Goal: Information Seeking & Learning: Learn about a topic

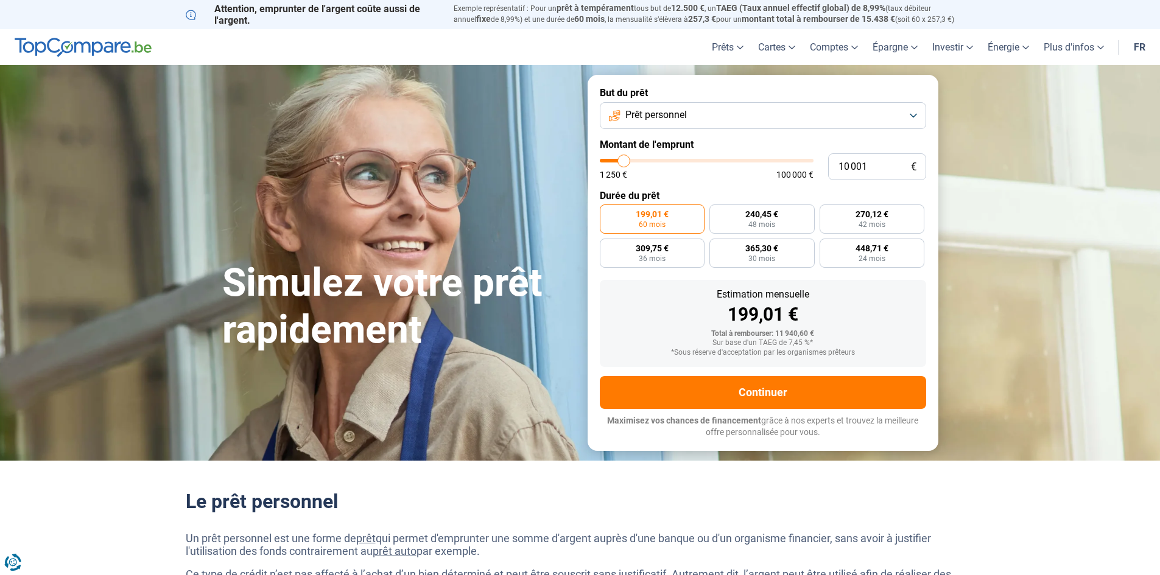
type input "9 000"
type input "9000"
type input "10 000"
type input "10000"
type input "11 000"
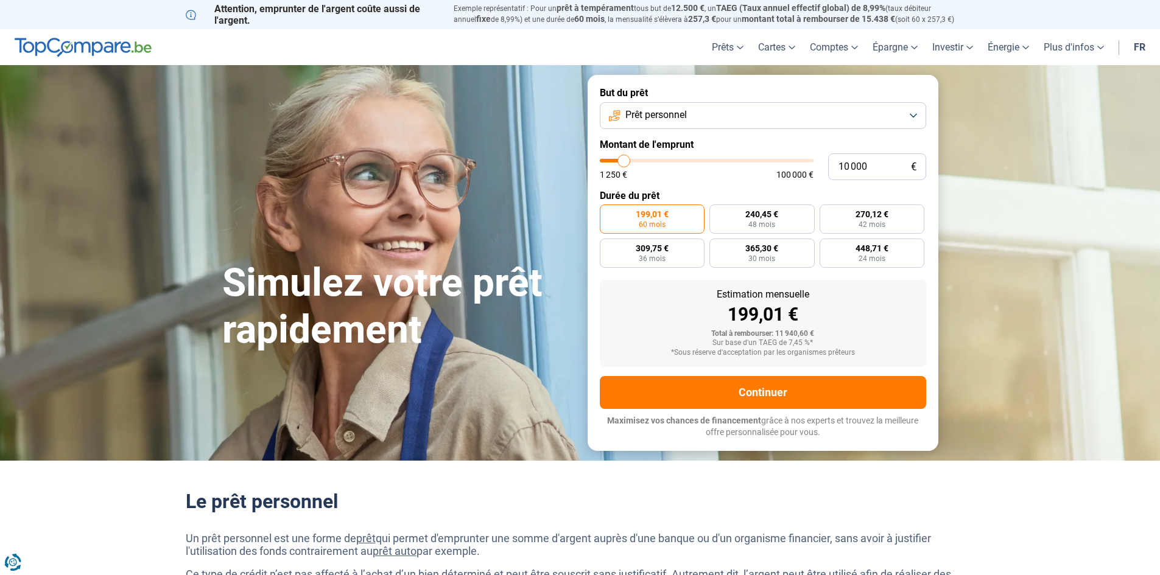
type input "11000"
type input "11 750"
type input "11750"
type input "12 500"
type input "12500"
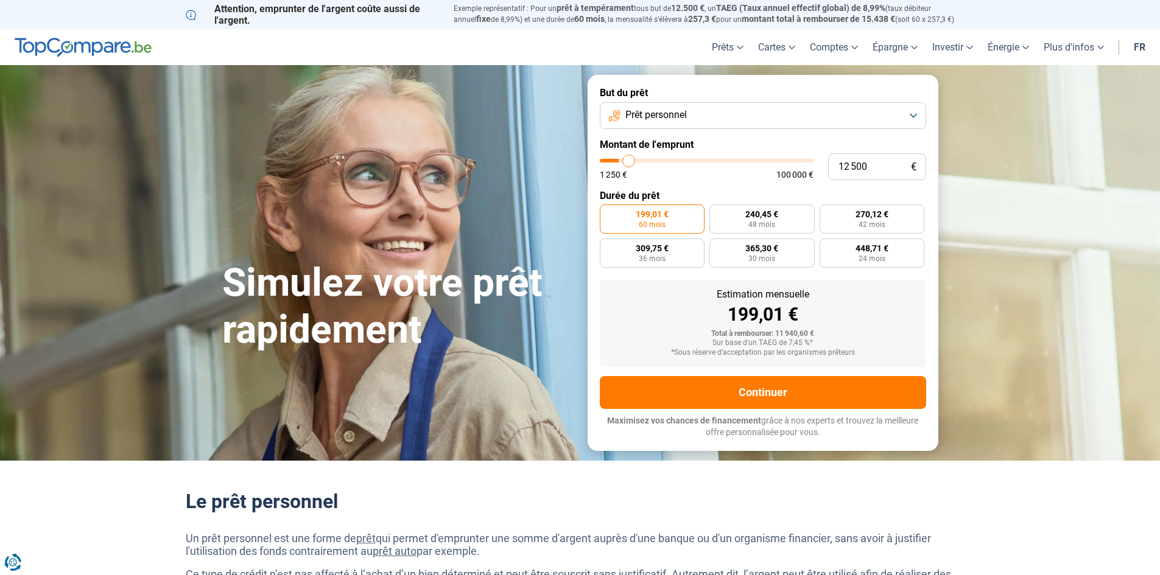
type input "12 750"
type input "12750"
type input "13 250"
type input "13250"
type input "13 500"
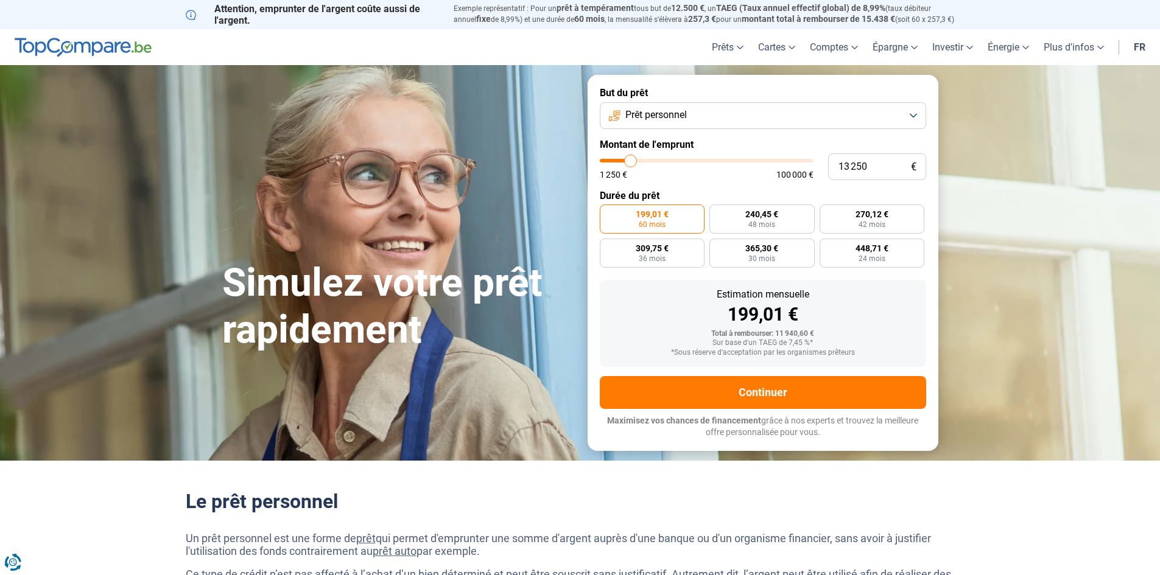
type input "13500"
type input "14 000"
type input "14000"
type input "14 250"
type input "14250"
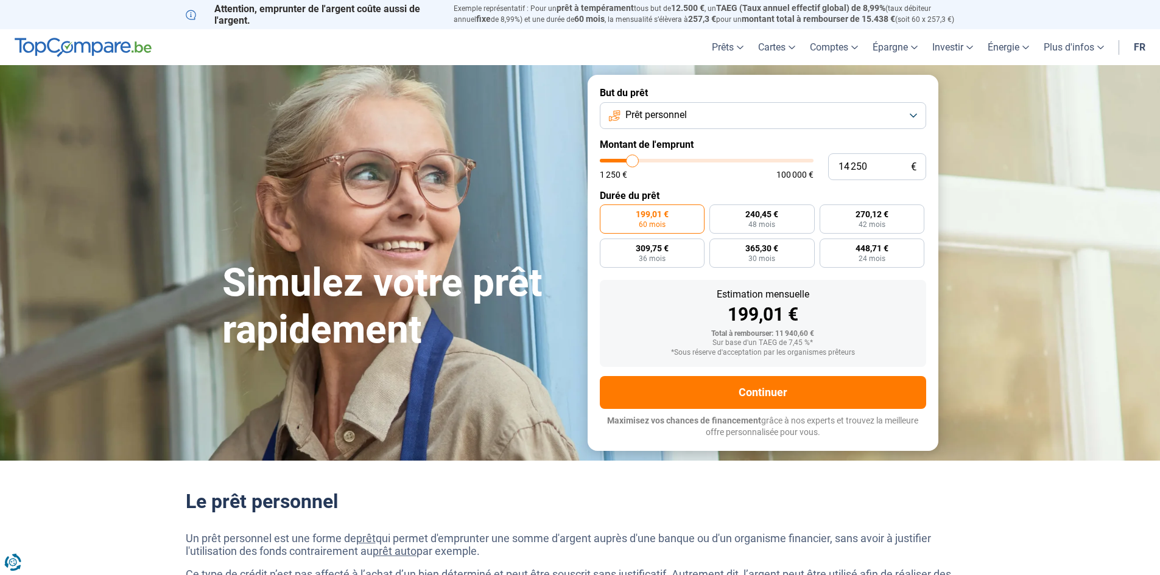
type input "14 500"
type input "14500"
type input "15 500"
type input "15500"
type input "15 750"
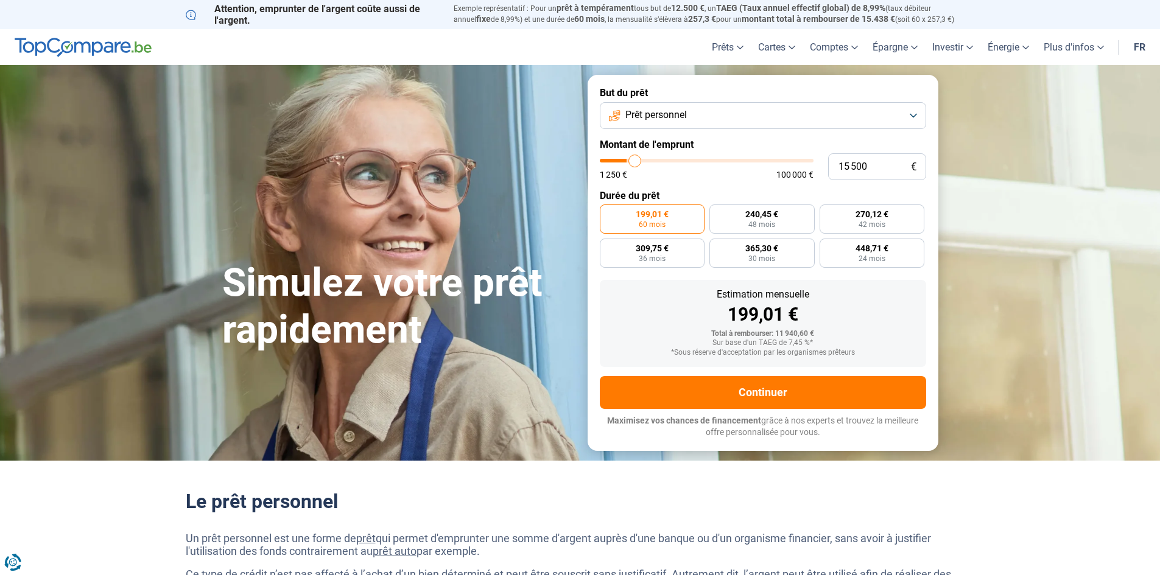
type input "15750"
type input "16 000"
type input "16000"
type input "16 250"
type input "16250"
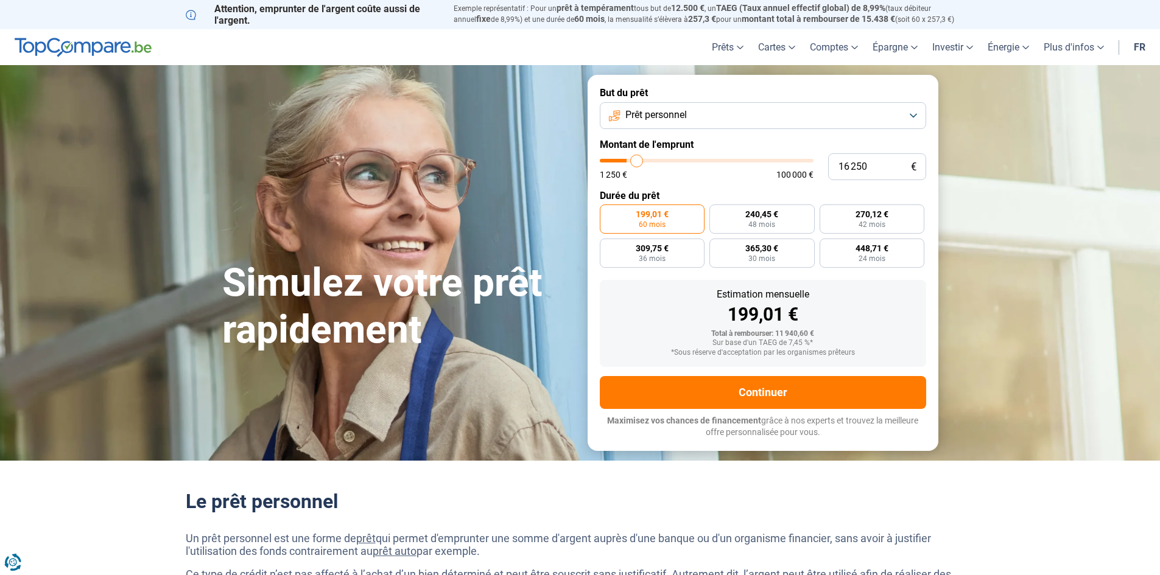
type input "17 000"
type input "17000"
type input "17 250"
type input "17250"
type input "17 500"
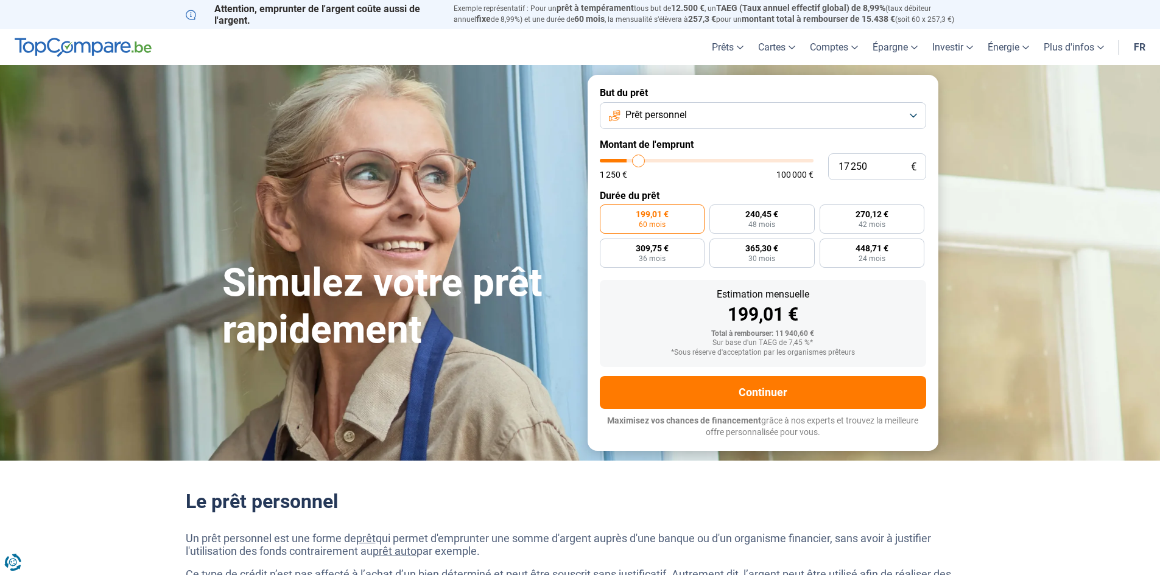
type input "17500"
type input "17 750"
type input "17750"
type input "18 000"
type input "18000"
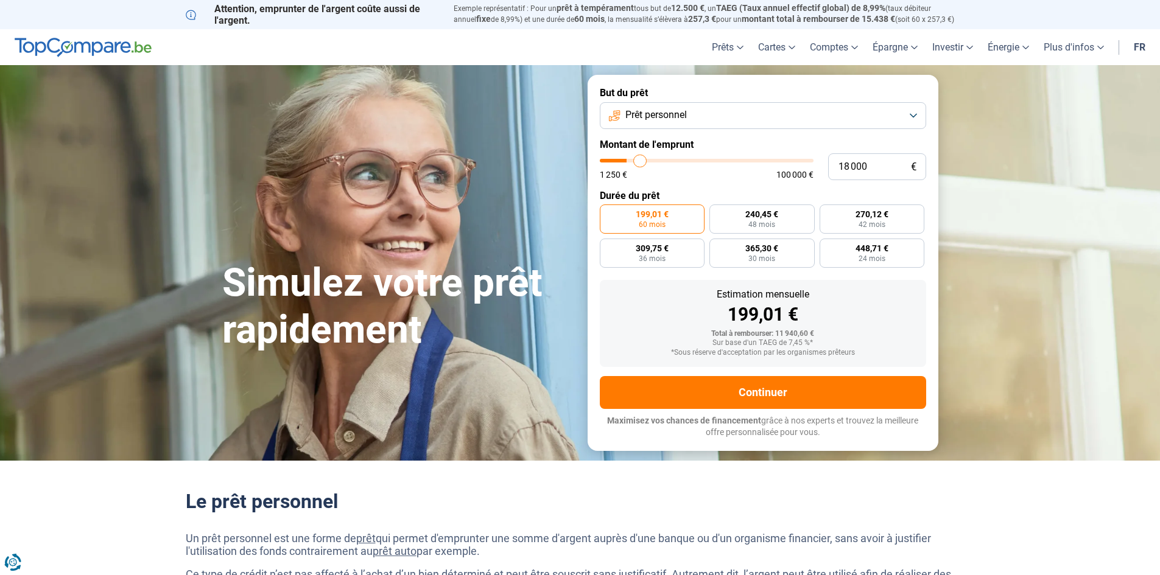
type input "18 500"
type input "18500"
type input "18 750"
type input "18750"
type input "19 000"
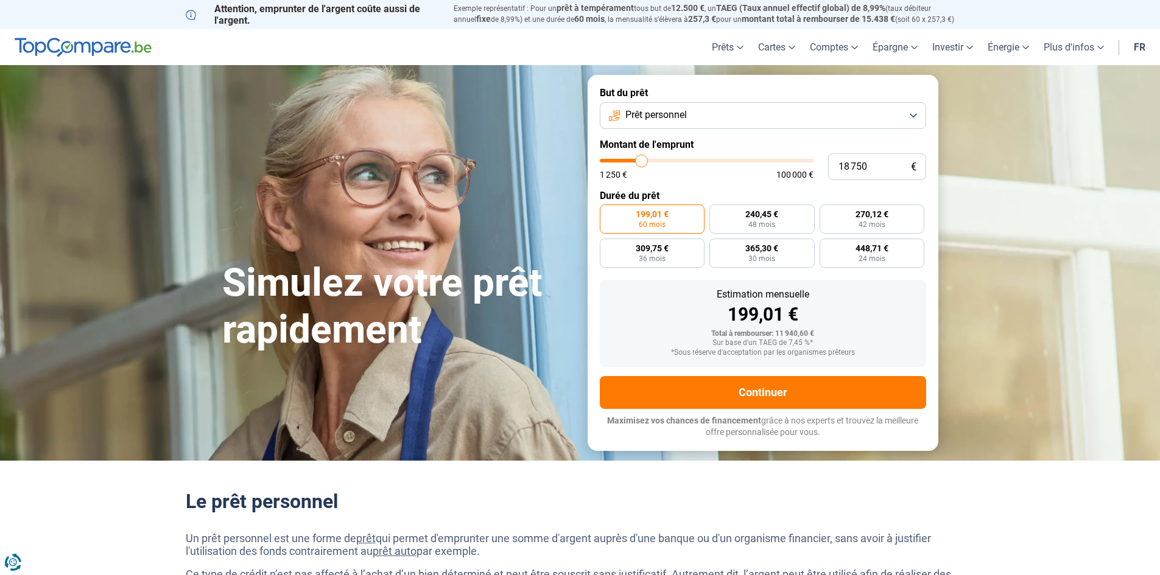
type input "19000"
type input "19 750"
type input "19750"
type input "20 000"
type input "20000"
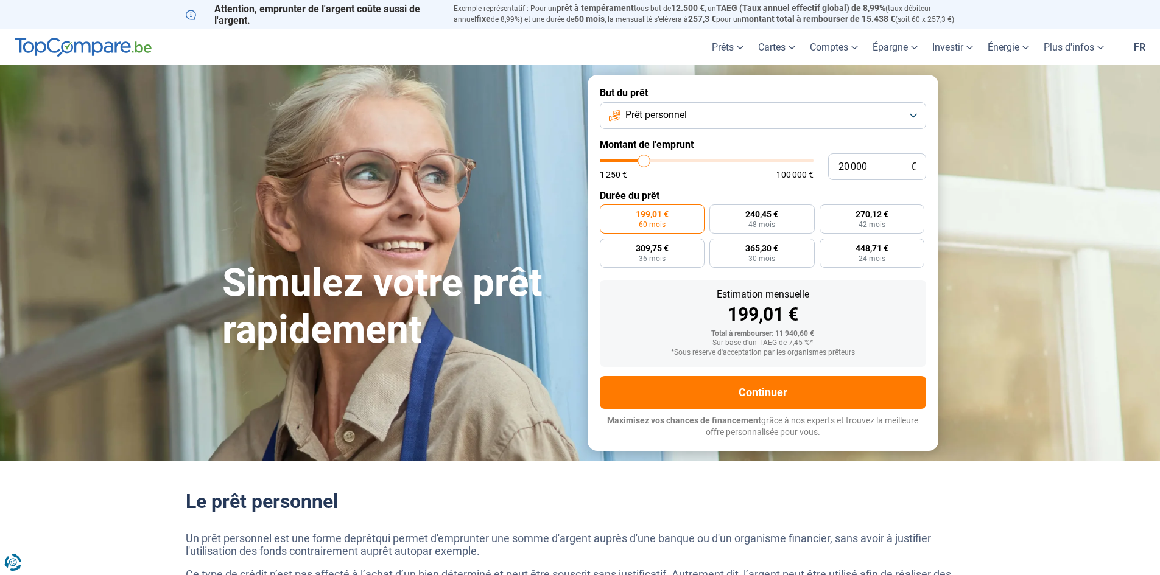
type input "20 250"
type input "20250"
type input "20 500"
type input "20500"
type input "20 750"
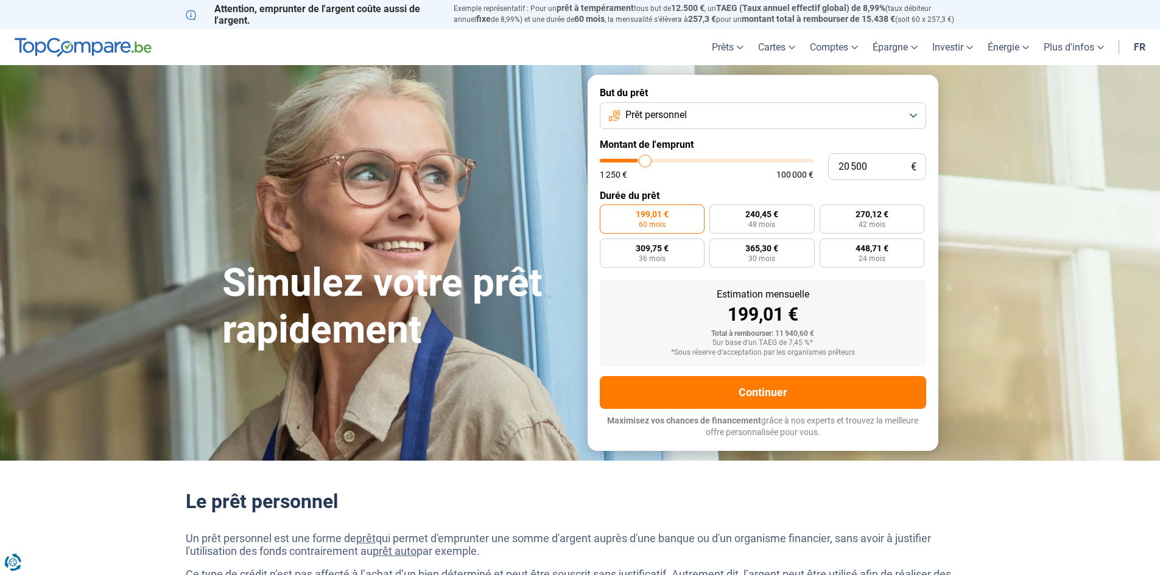
type input "20750"
type input "21 500"
type input "21500"
type input "22 000"
type input "22000"
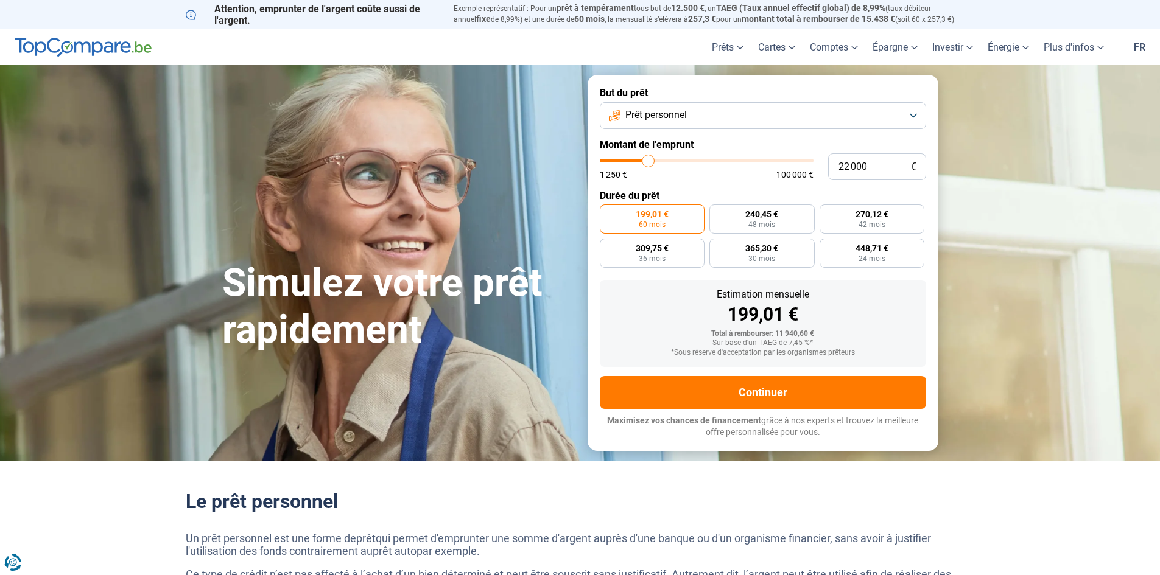
type input "22 750"
type input "22750"
type input "23 000"
type input "23000"
type input "23 250"
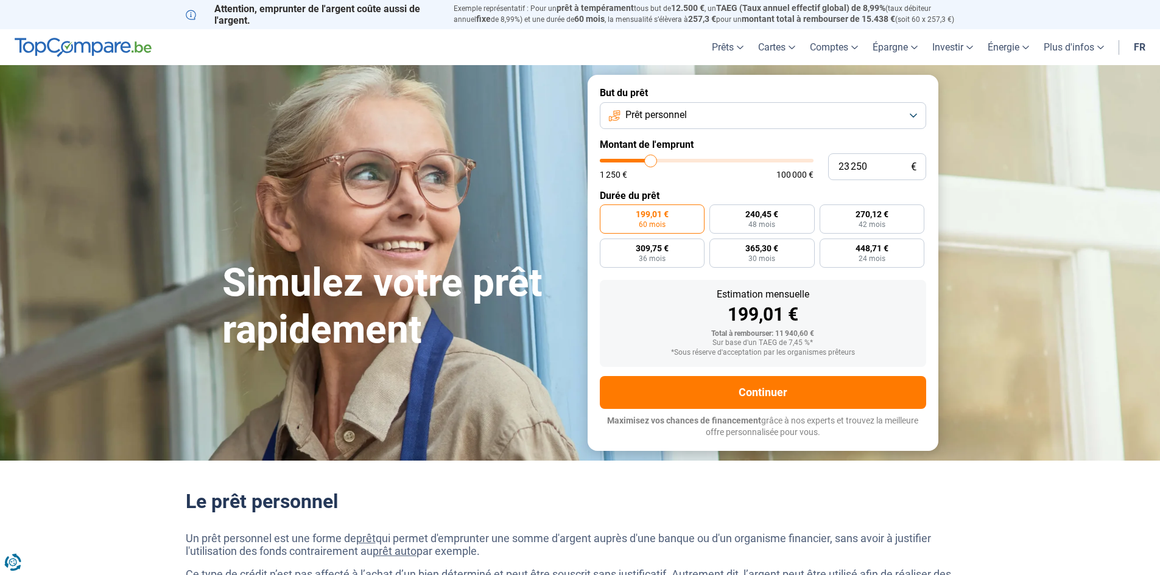
drag, startPoint x: 631, startPoint y: 163, endPoint x: 651, endPoint y: 170, distance: 20.8
type input "23250"
click at [651, 163] on input "range" at bounding box center [707, 161] width 214 height 4
radio input "false"
click at [788, 335] on div "Total à rembourser: 32 692,80 €" at bounding box center [762, 334] width 307 height 9
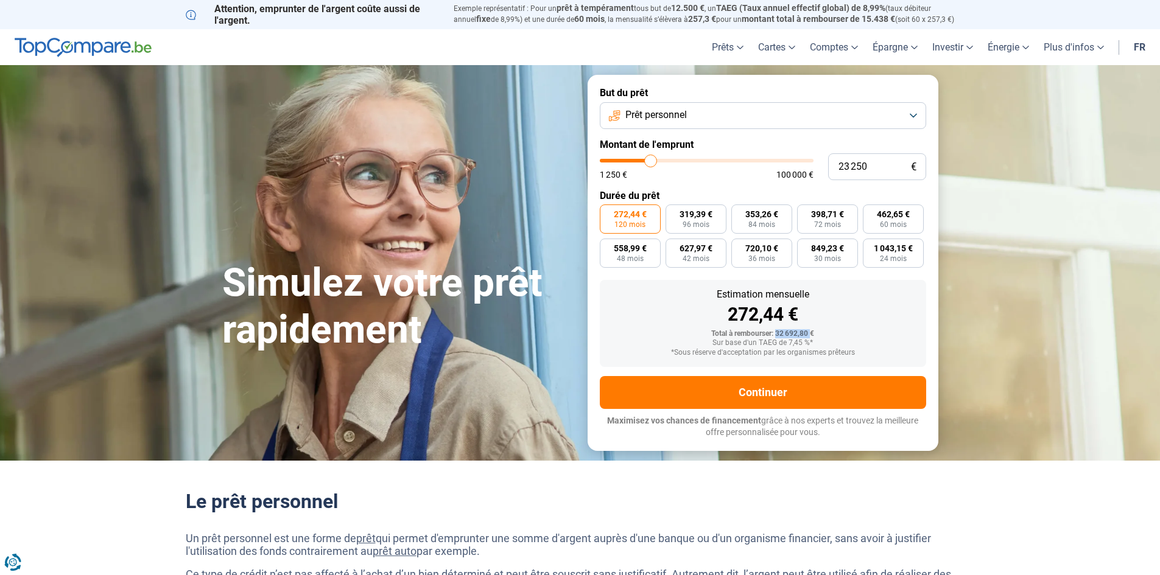
click at [788, 335] on div "Total à rembourser: 32 692,80 €" at bounding box center [762, 334] width 307 height 9
click at [819, 335] on div "Total à rembourser: 32 692,80 €" at bounding box center [762, 334] width 307 height 9
click at [740, 317] on div "272,44 €" at bounding box center [762, 315] width 307 height 18
click at [784, 335] on div "Total à rembourser: 32 692,80 €" at bounding box center [762, 334] width 307 height 9
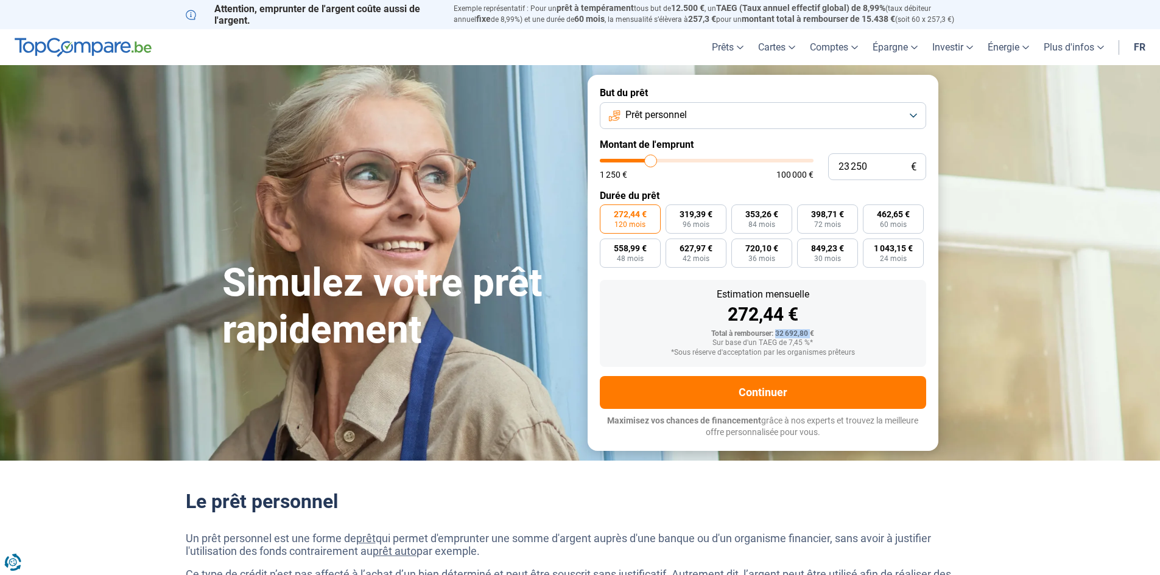
click at [784, 335] on div "Total à rembourser: 32 692,80 €" at bounding box center [762, 334] width 307 height 9
click at [807, 352] on div "*Sous réserve d'acceptation par les organismes prêteurs" at bounding box center [762, 353] width 307 height 9
click at [798, 345] on div "Sur base d'un TAEG de 7,45 %*" at bounding box center [762, 343] width 307 height 9
drag, startPoint x: 798, startPoint y: 345, endPoint x: 788, endPoint y: 336, distance: 12.5
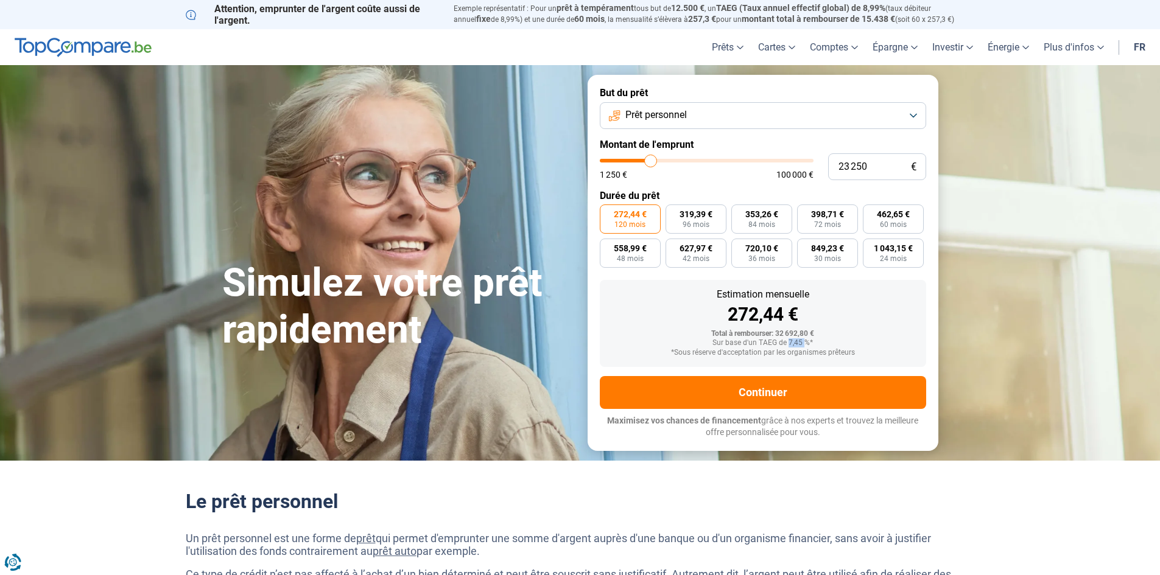
click at [796, 344] on div "Sur base d'un TAEG de 7,45 %*" at bounding box center [762, 343] width 307 height 9
click at [787, 333] on div "Total à rembourser: 32 692,80 €" at bounding box center [762, 334] width 307 height 9
click at [786, 337] on div "Total à rembourser: 32 692,80 €" at bounding box center [762, 334] width 307 height 9
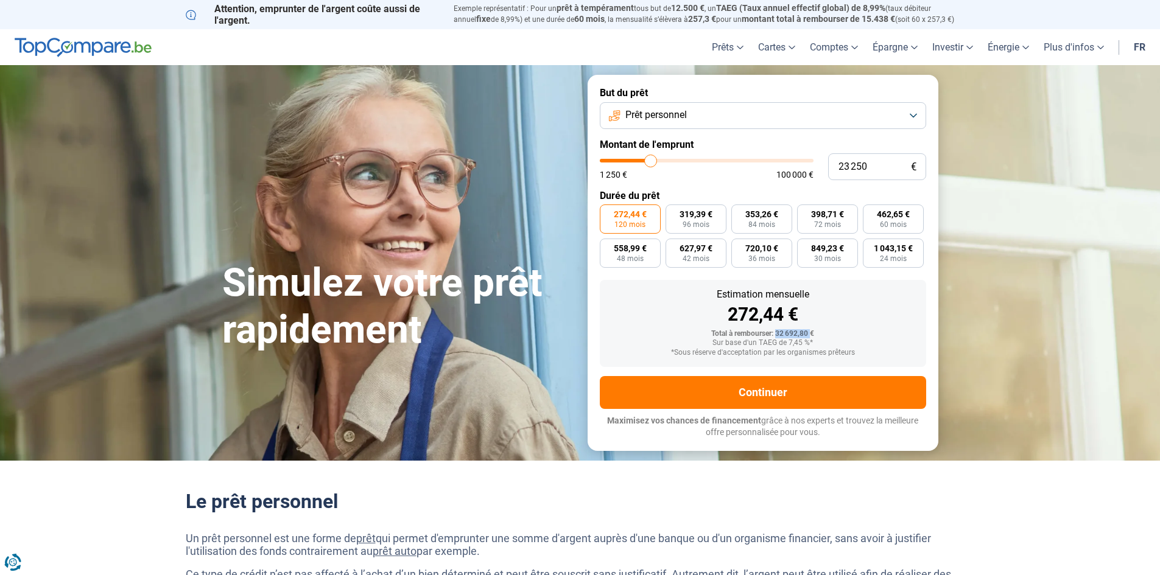
click at [778, 339] on div at bounding box center [778, 339] width 0 height 0
click at [792, 347] on div "Sur base d'un TAEG de 7,45 %*" at bounding box center [762, 343] width 307 height 9
click at [816, 336] on div "Total à rembourser: 32 692,80 €" at bounding box center [762, 334] width 307 height 9
click at [793, 343] on div "Sur base d'un TAEG de 7,45 %*" at bounding box center [762, 343] width 307 height 9
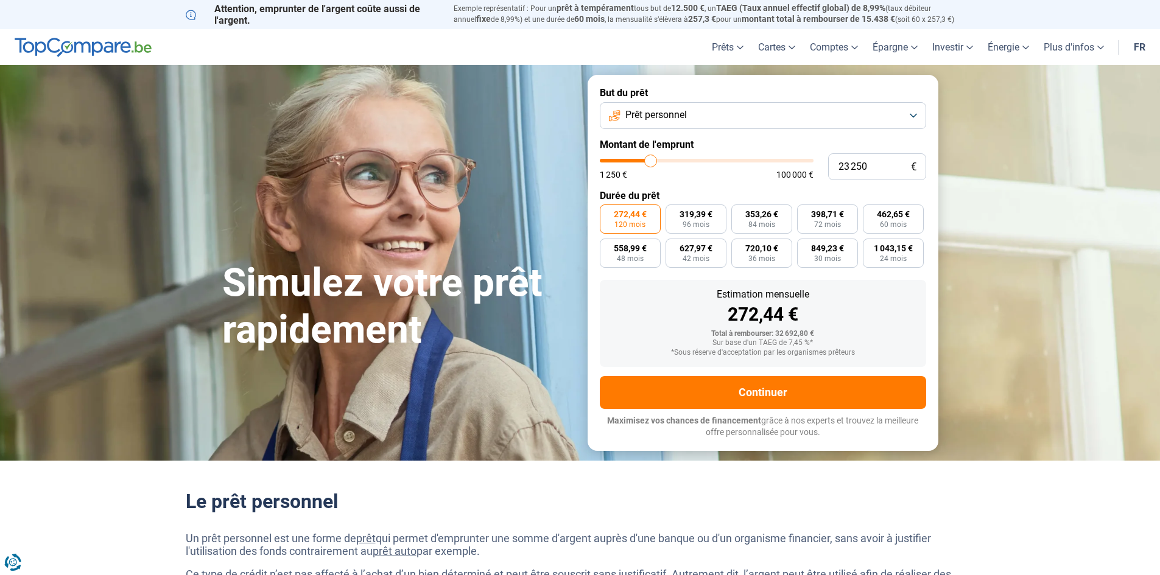
click at [822, 348] on div "Sur base d'un TAEG de 7,45 %*" at bounding box center [762, 343] width 307 height 9
click at [821, 353] on div "*Sous réserve d'acceptation par les organismes prêteurs" at bounding box center [762, 353] width 307 height 9
click at [838, 354] on div "*Sous réserve d'acceptation par les organismes prêteurs" at bounding box center [762, 353] width 307 height 9
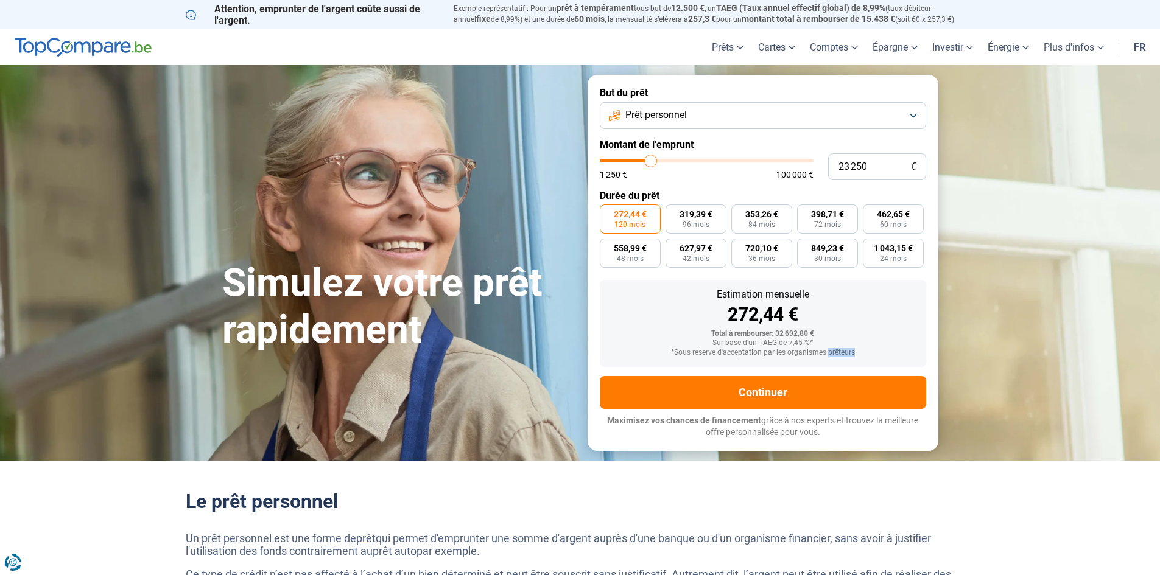
click at [838, 354] on div "*Sous réserve d'acceptation par les organismes prêteurs" at bounding box center [762, 353] width 307 height 9
click at [848, 353] on div "*Sous réserve d'acceptation par les organismes prêteurs" at bounding box center [762, 353] width 307 height 9
click at [816, 348] on div "Sur base d'un TAEG de 7,45 %*" at bounding box center [762, 343] width 307 height 9
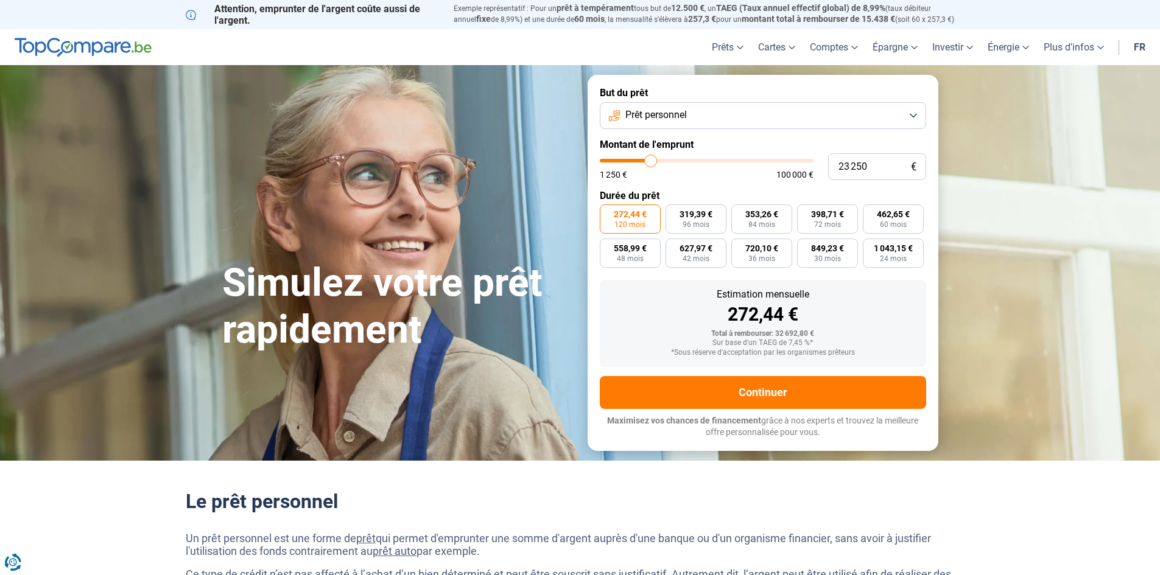
click at [816, 348] on div "Sur base d'un TAEG de 7,45 %*" at bounding box center [762, 343] width 307 height 9
click at [781, 340] on div "Sur base d'un TAEG de 7,45 %*" at bounding box center [762, 343] width 307 height 9
click at [790, 339] on div "Sur base d'un TAEG de 7,45 %*" at bounding box center [762, 343] width 307 height 9
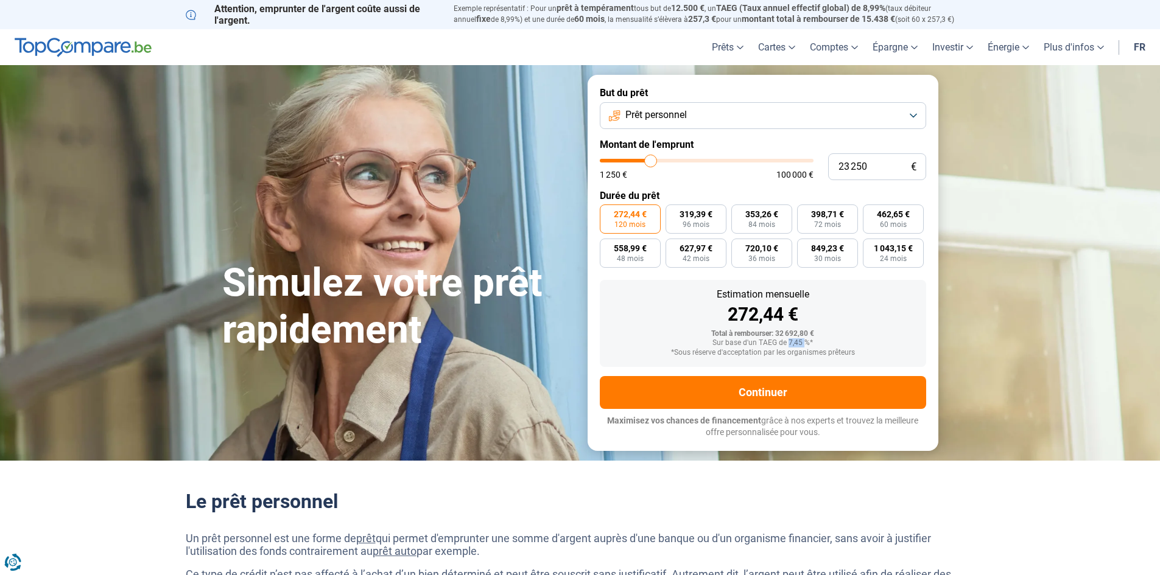
click at [799, 347] on div "Sur base d'un TAEG de 7,45 %*" at bounding box center [762, 343] width 307 height 9
click at [801, 349] on div "*Sous réserve d'acceptation par les organismes prêteurs" at bounding box center [762, 353] width 307 height 9
click at [802, 349] on div "*Sous réserve d'acceptation par les organismes prêteurs" at bounding box center [762, 353] width 307 height 9
click at [801, 351] on div "*Sous réserve d'acceptation par les organismes prêteurs" at bounding box center [762, 353] width 307 height 9
click at [832, 353] on div "*Sous réserve d'acceptation par les organismes prêteurs" at bounding box center [762, 353] width 307 height 9
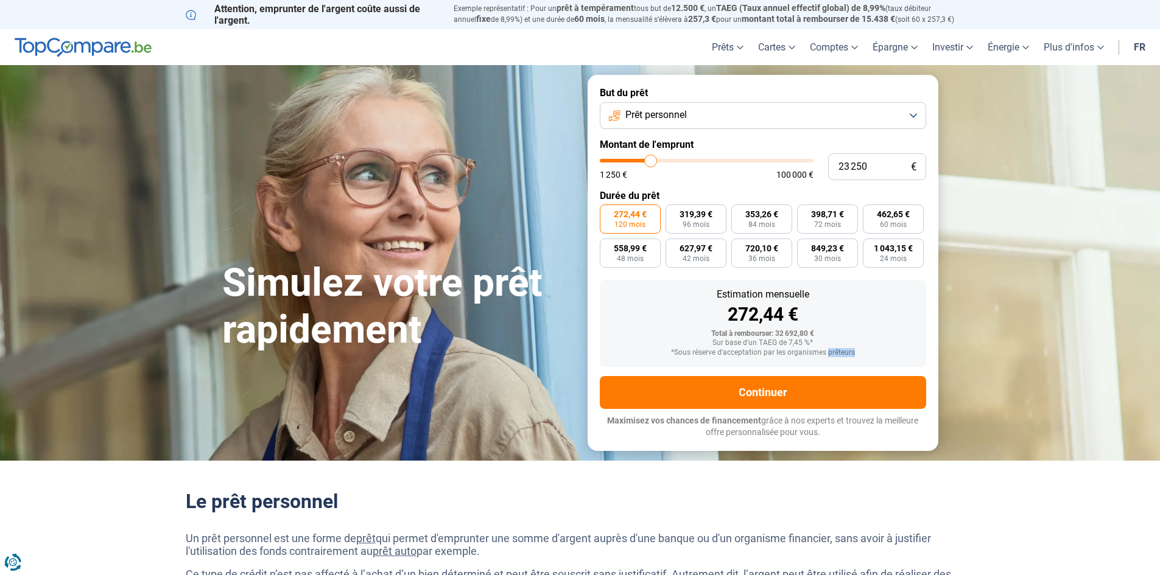
click at [832, 353] on div "*Sous réserve d'acceptation par les organismes prêteurs" at bounding box center [762, 353] width 307 height 9
